Goal: Information Seeking & Learning: Understand process/instructions

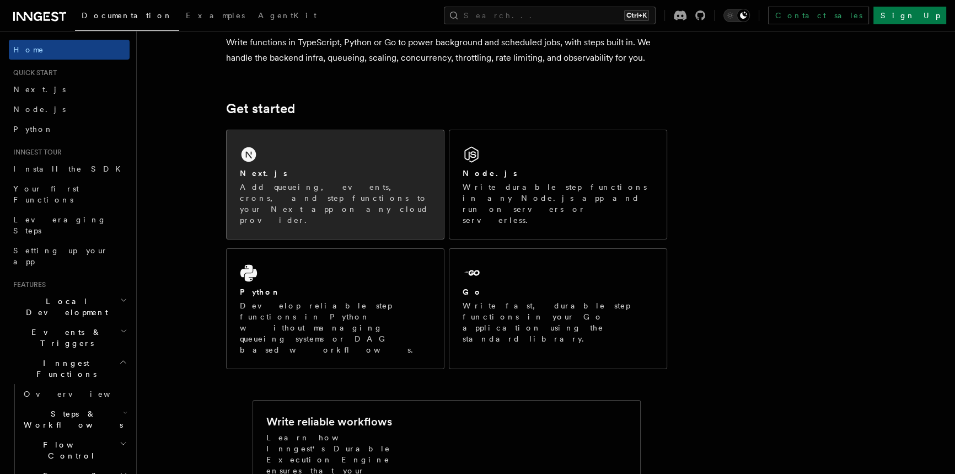
click at [364, 166] on div "Next.js Add queueing, events, crons, and step functions to your Next app on any…" at bounding box center [335, 184] width 217 height 109
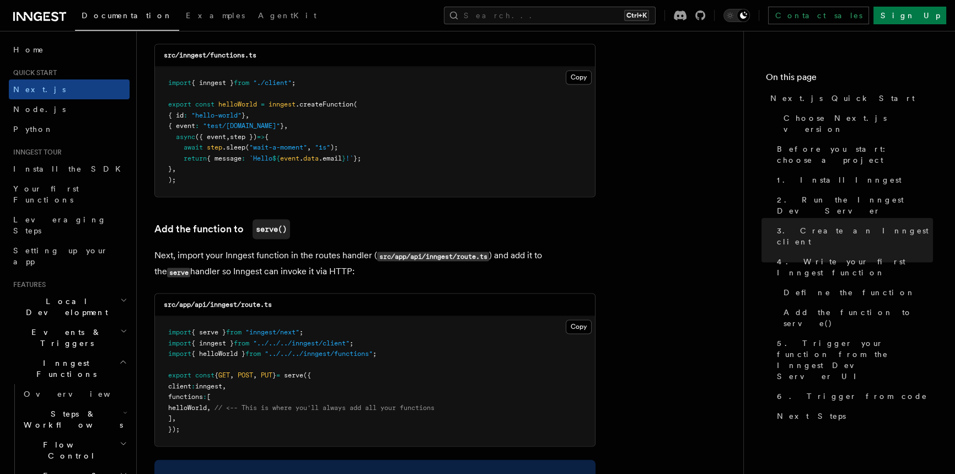
scroll to position [2005, 0]
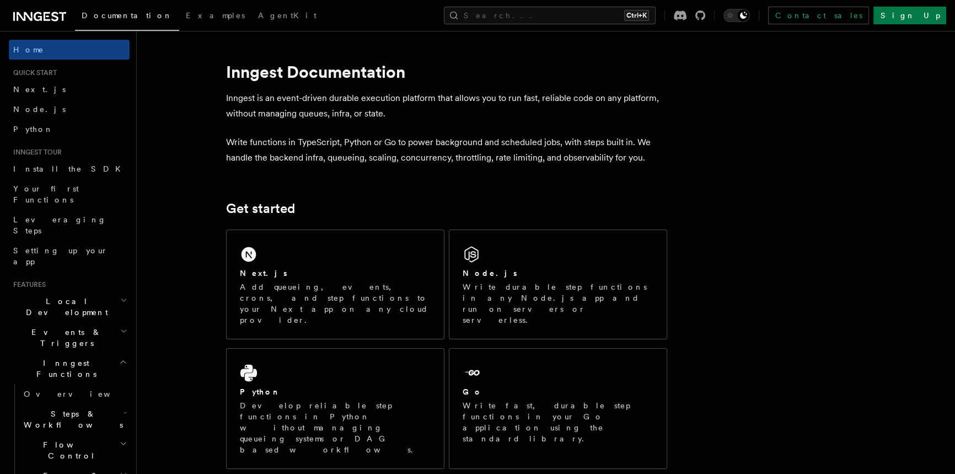
click at [60, 17] on icon at bounding box center [39, 16] width 53 height 13
